Goal: Transaction & Acquisition: Purchase product/service

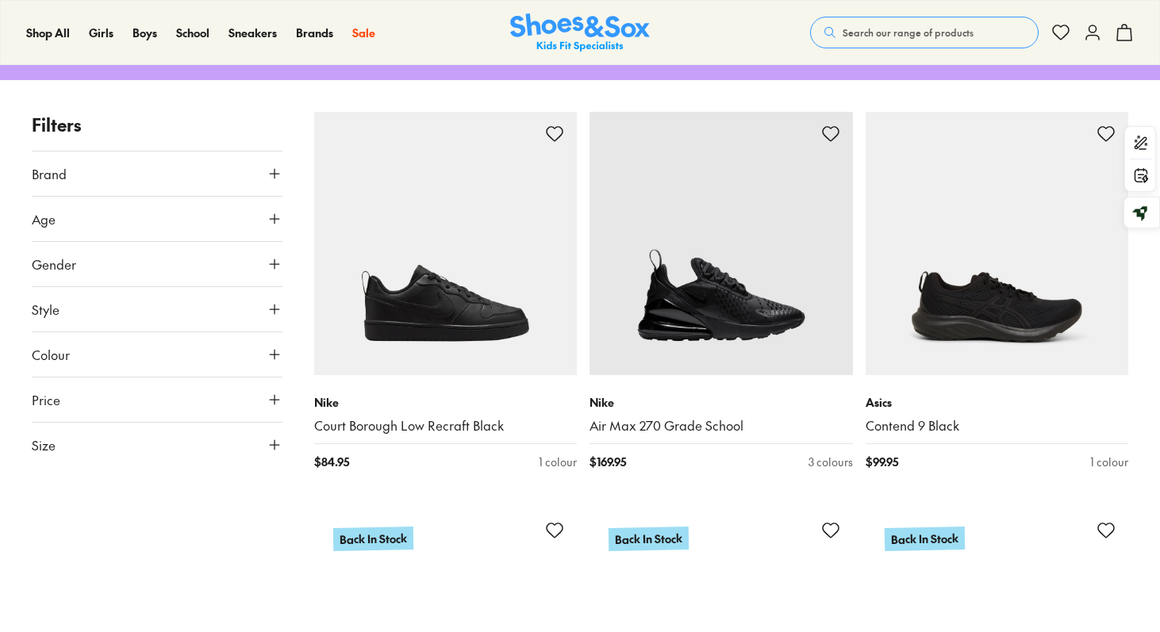
scroll to position [570, 0]
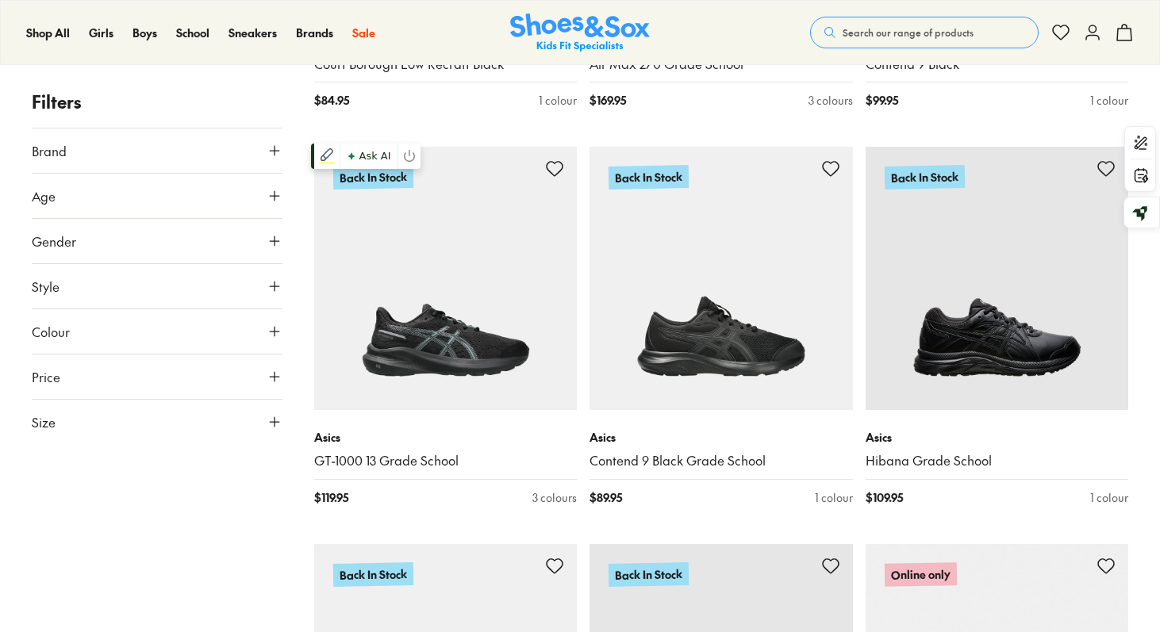
click at [415, 164] on div "Turn off" at bounding box center [408, 156] width 23 height 25
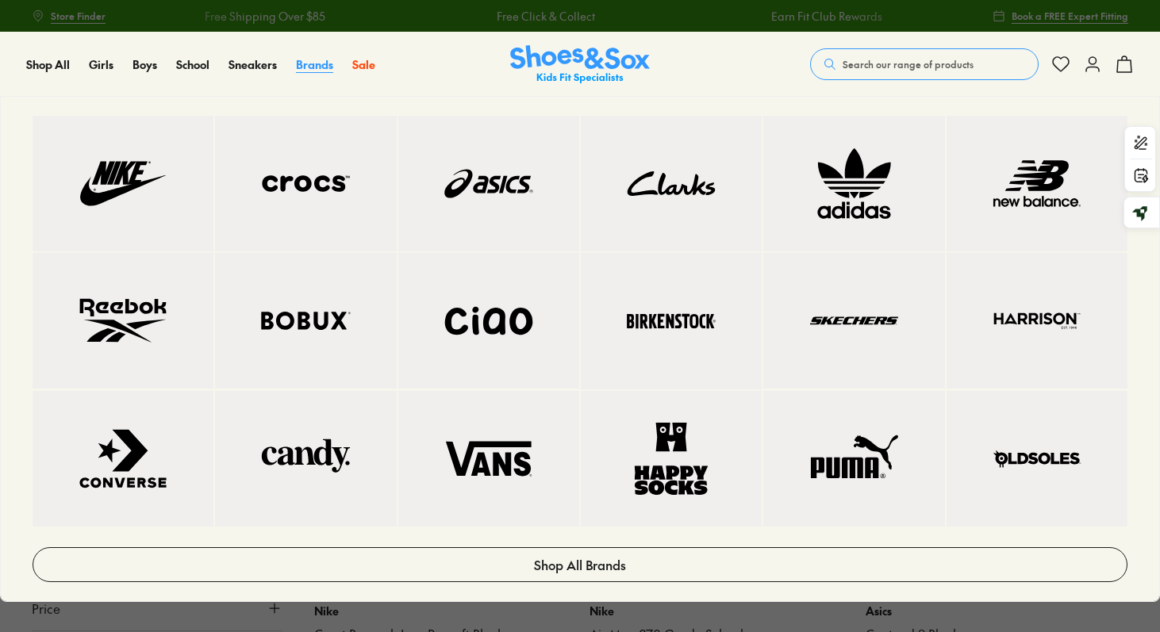
scroll to position [0, 0]
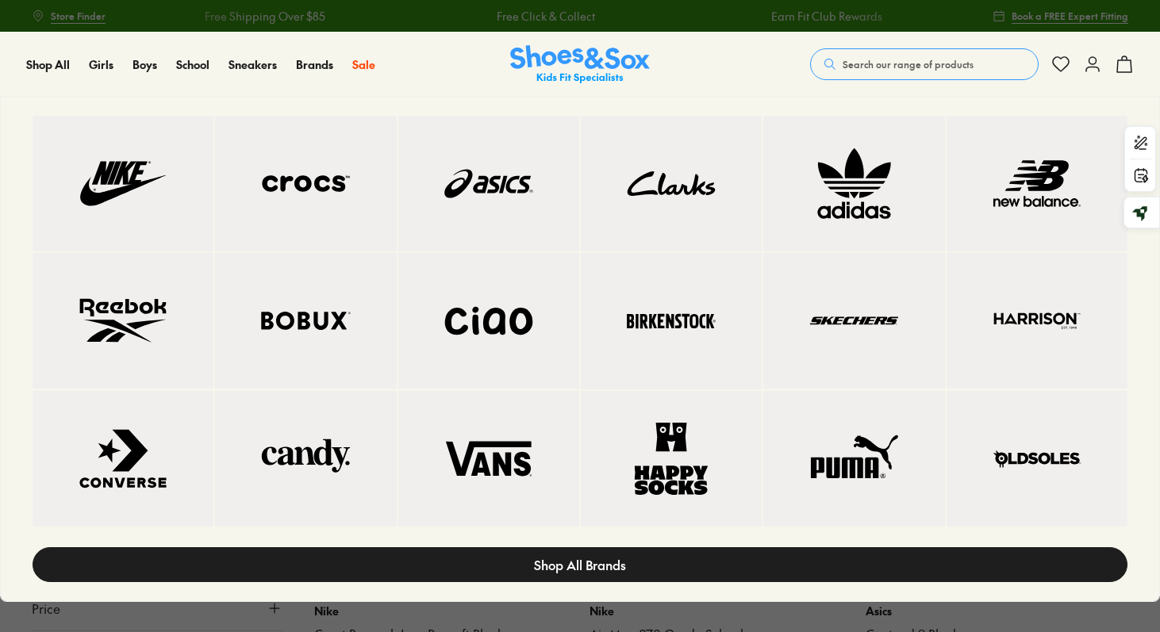
click at [628, 554] on link "Shop All Brands" at bounding box center [580, 564] width 1095 height 35
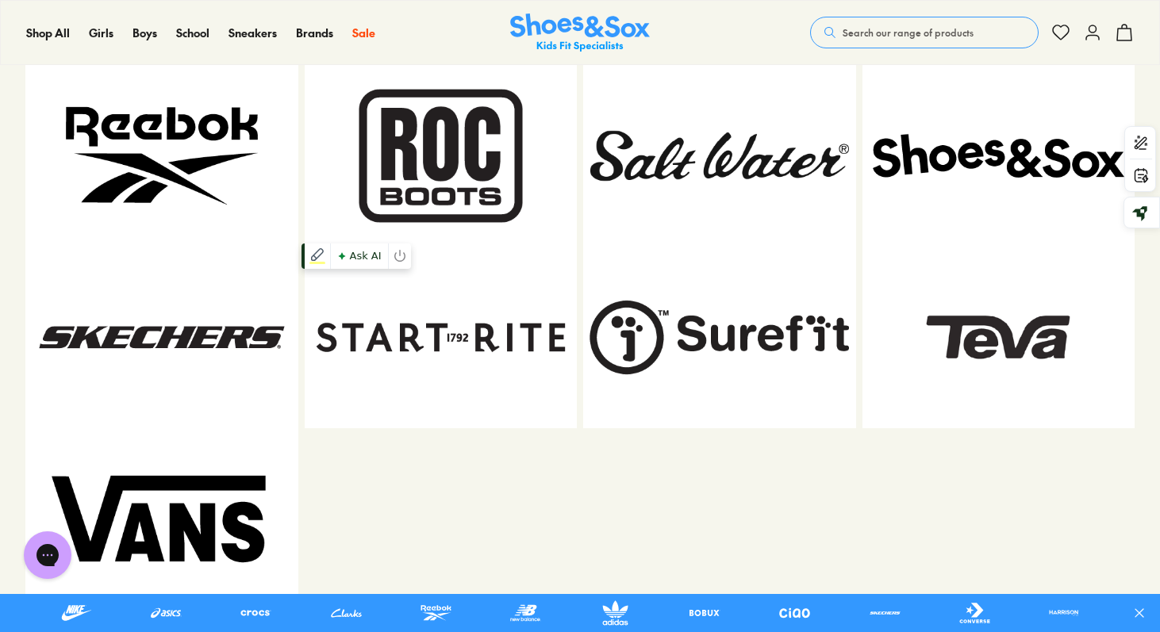
scroll to position [1823, 0]
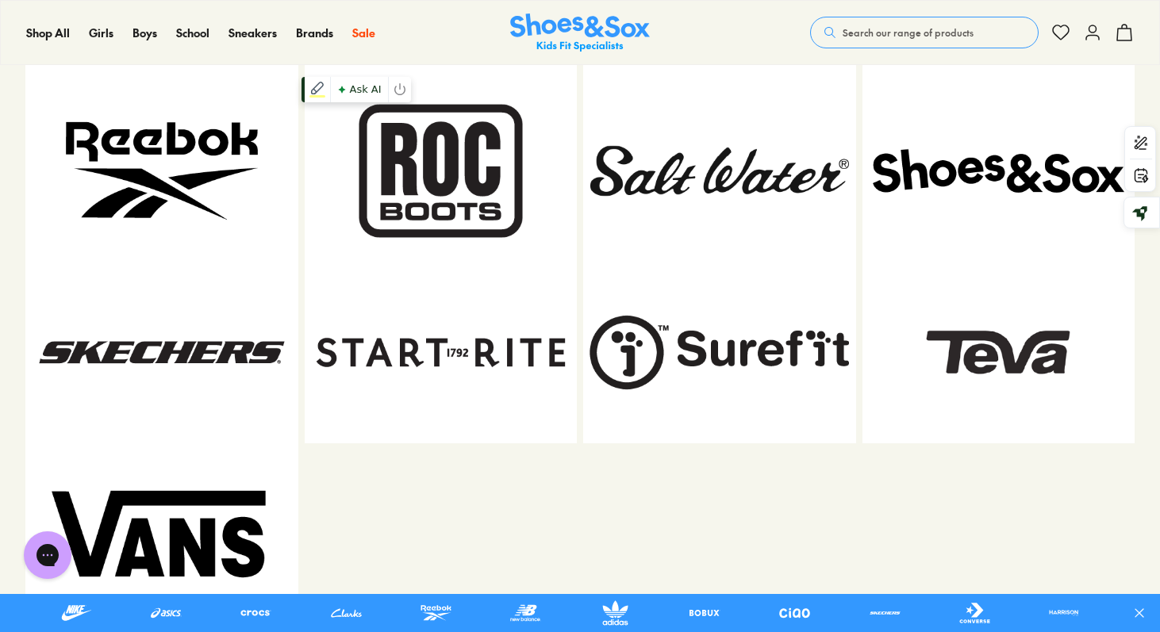
click at [466, 198] on img at bounding box center [441, 171] width 273 height 182
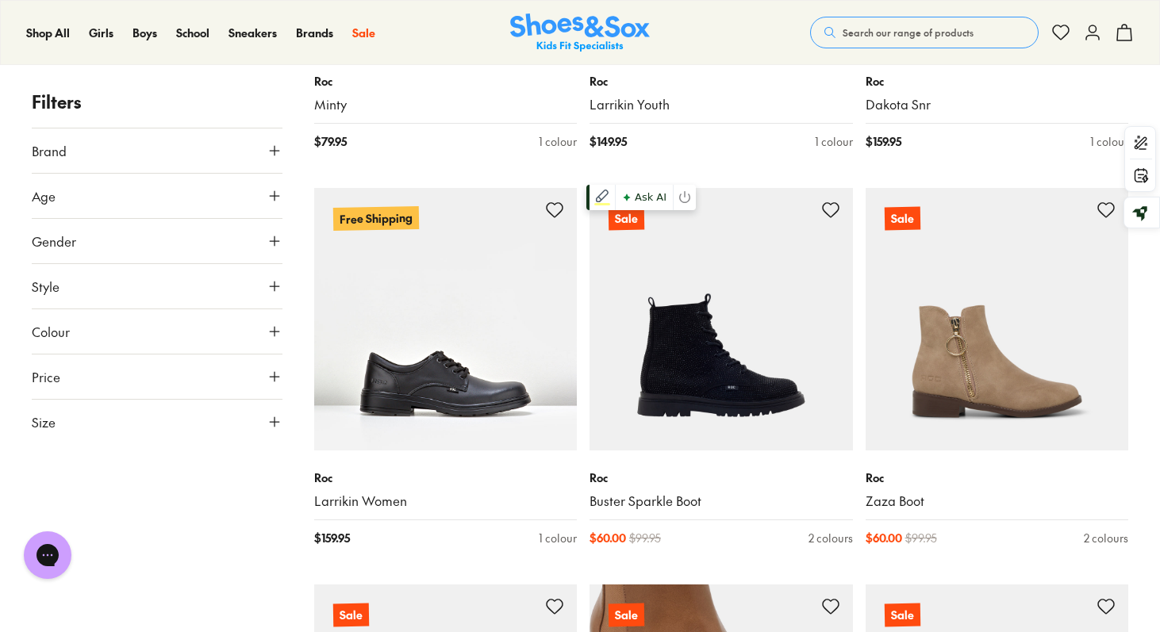
scroll to position [1403, 0]
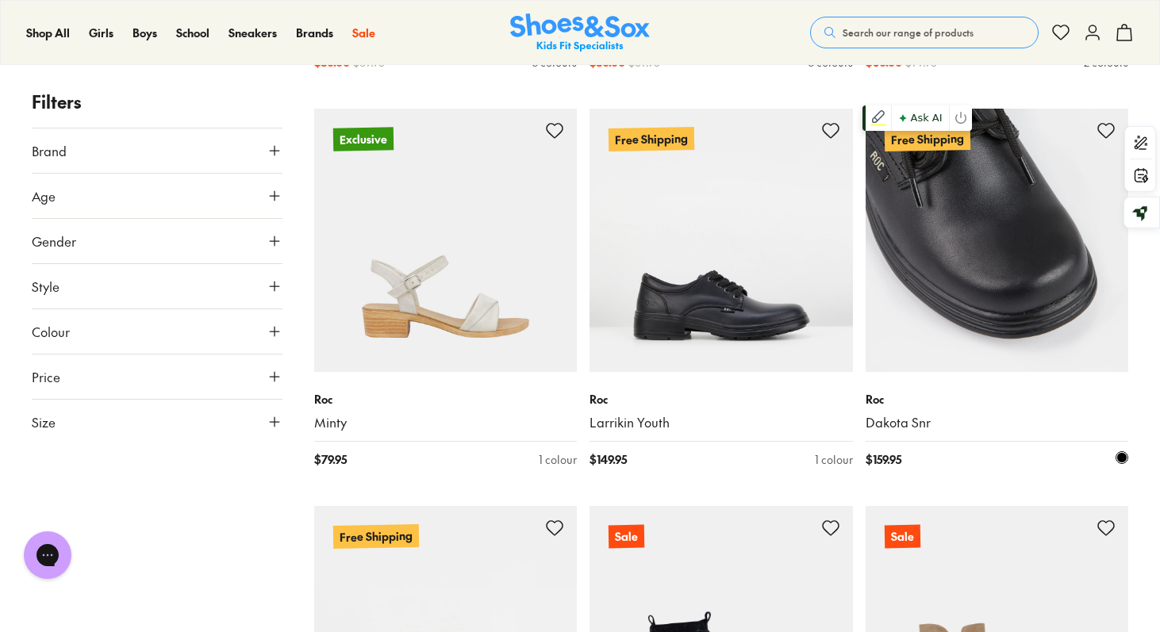
click at [902, 263] on img at bounding box center [997, 240] width 263 height 263
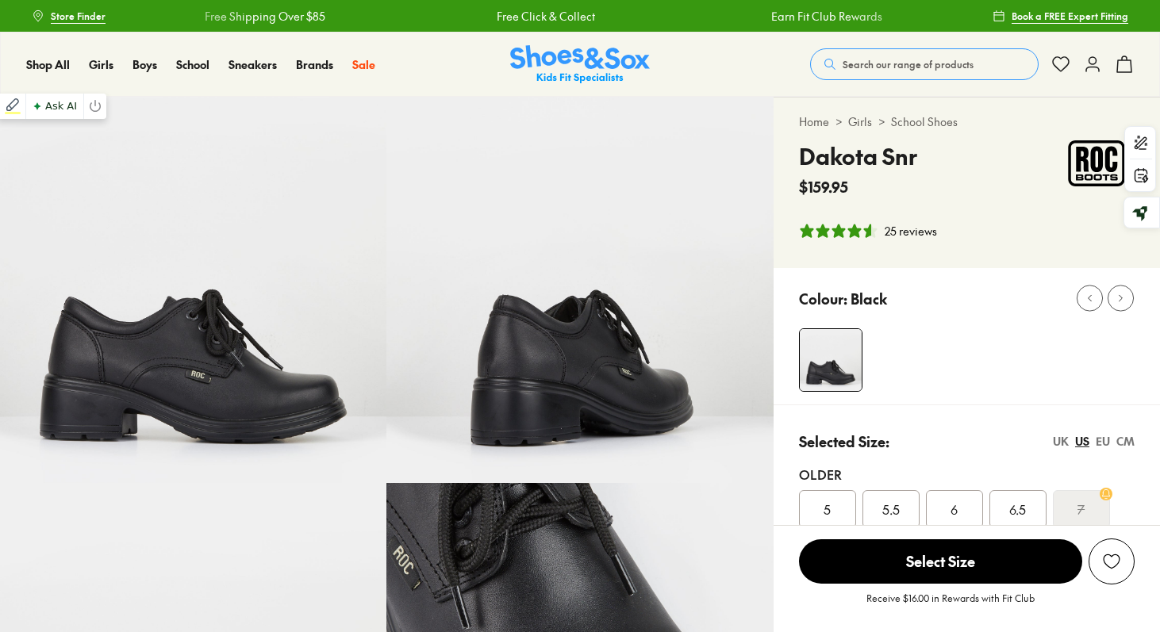
select select "*"
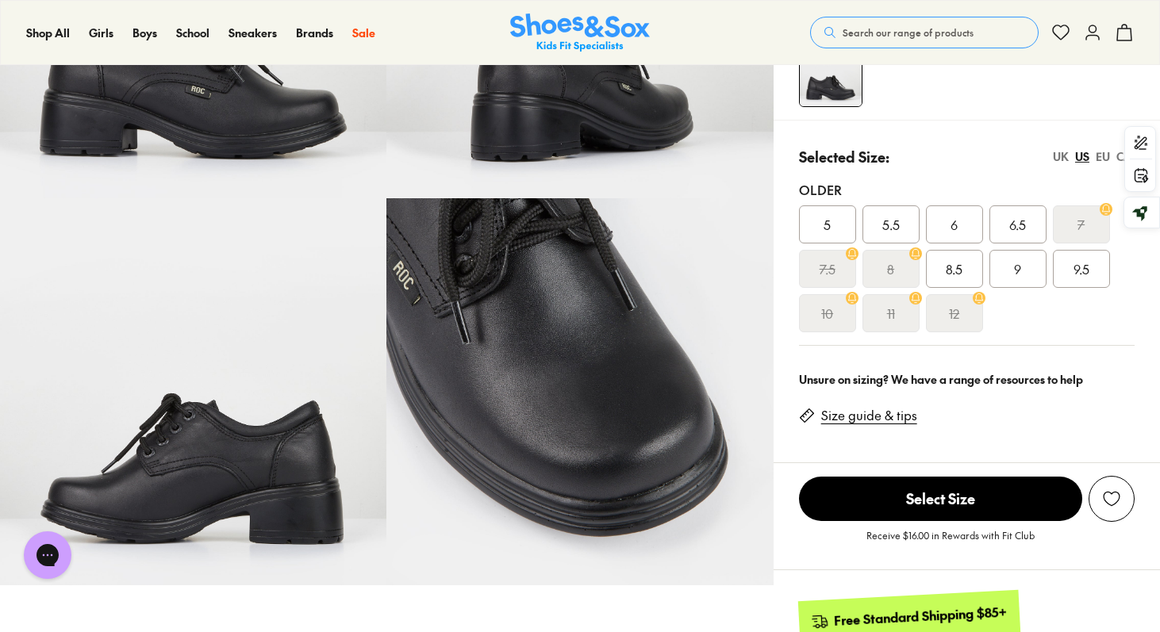
scroll to position [286, 0]
